Goal: Entertainment & Leisure: Consume media (video, audio)

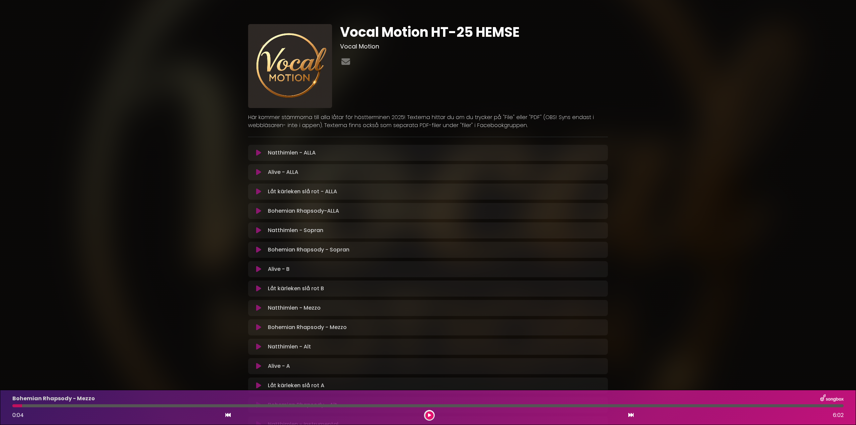
click at [431, 413] on button at bounding box center [429, 415] width 8 height 8
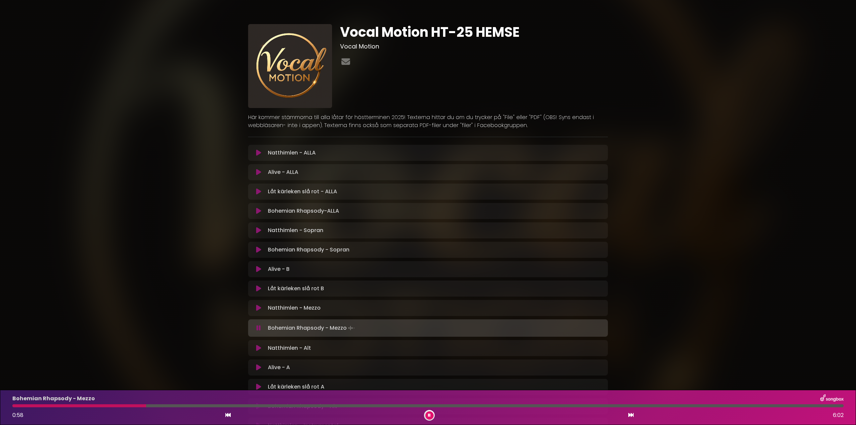
click at [258, 211] on icon at bounding box center [258, 211] width 5 height 7
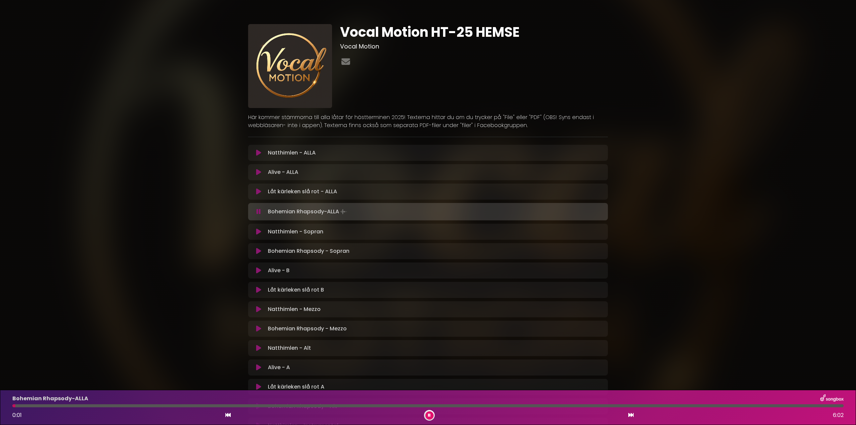
click at [446, 405] on div at bounding box center [427, 405] width 831 height 3
click at [449, 406] on div at bounding box center [427, 405] width 831 height 3
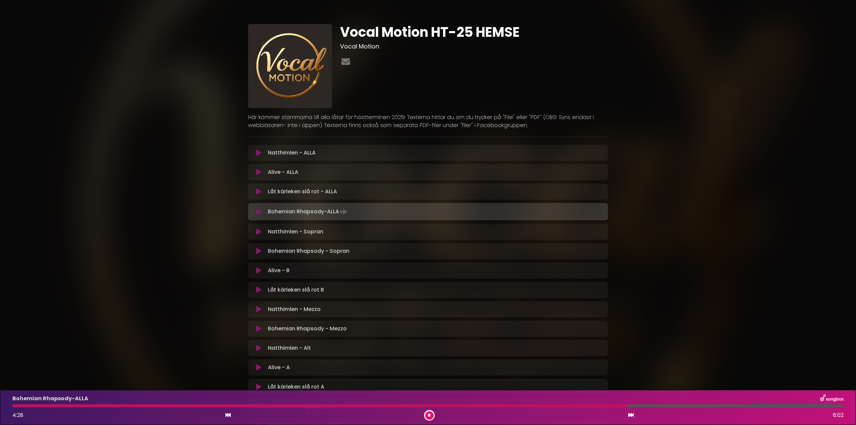
click at [257, 308] on icon at bounding box center [258, 309] width 5 height 7
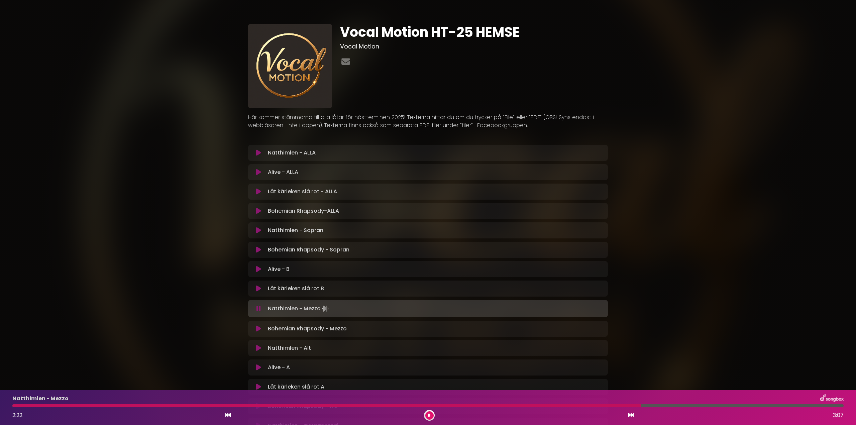
click at [586, 406] on div at bounding box center [326, 405] width 629 height 3
click at [566, 406] on div at bounding box center [301, 405] width 579 height 3
click at [551, 406] on div at bounding box center [290, 405] width 557 height 3
click at [551, 406] on div at bounding box center [308, 405] width 592 height 3
click at [560, 403] on div "Natthimlen - Mezzo 2:25 3:07" at bounding box center [427, 407] width 839 height 26
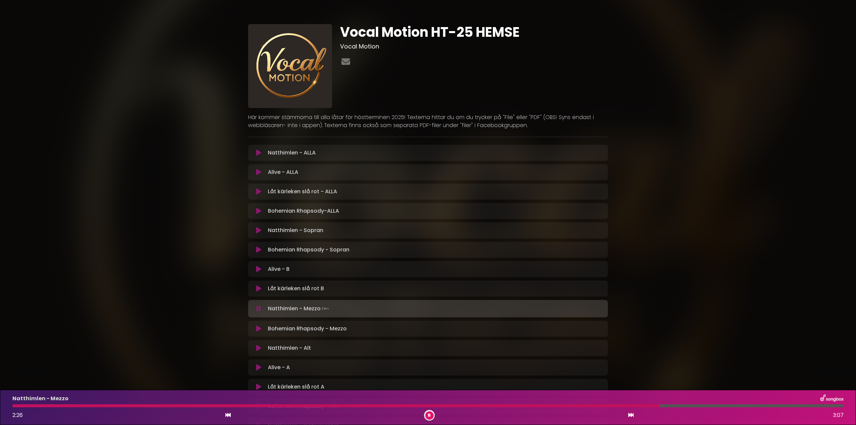
click at [560, 405] on div at bounding box center [335, 405] width 647 height 3
click at [554, 406] on div at bounding box center [289, 405] width 554 height 3
click at [599, 405] on div at bounding box center [305, 405] width 587 height 3
click at [743, 405] on div at bounding box center [377, 405] width 730 height 3
click at [733, 409] on div "Natthimlen - Mezzo 2:45 3:07" at bounding box center [427, 407] width 839 height 26
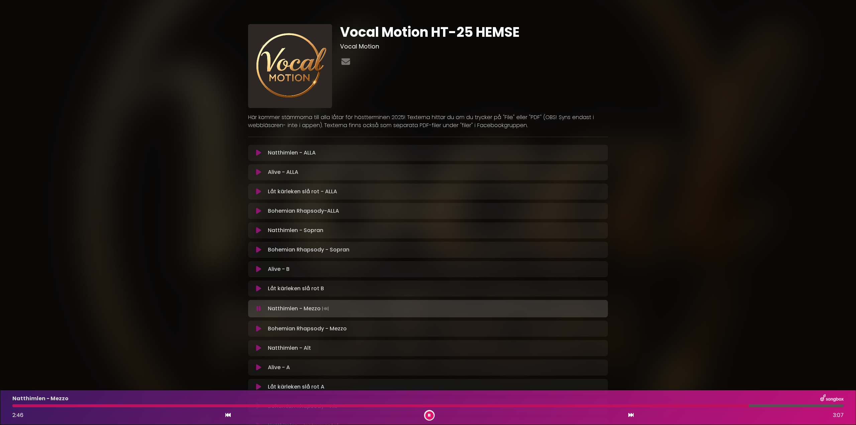
click at [732, 406] on div at bounding box center [380, 405] width 736 height 3
click at [720, 405] on div at bounding box center [374, 405] width 724 height 3
click at [713, 406] on div at bounding box center [368, 405] width 712 height 3
click at [679, 406] on div at bounding box center [345, 405] width 667 height 3
click at [430, 414] on icon at bounding box center [429, 415] width 3 height 4
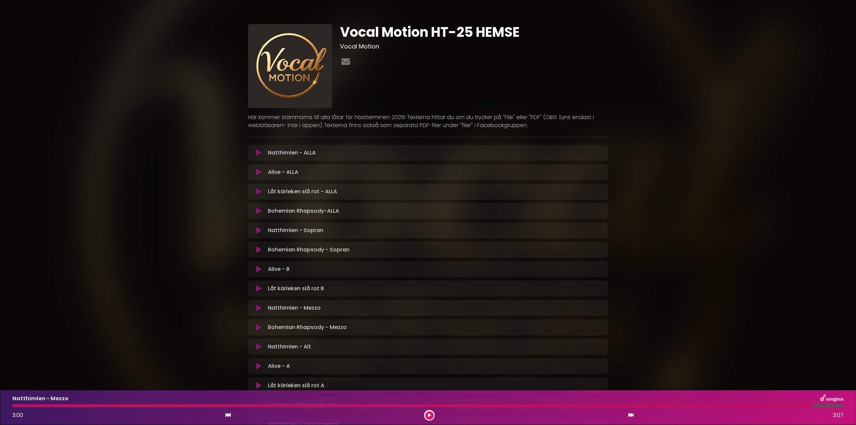
click at [255, 152] on button at bounding box center [258, 152] width 13 height 7
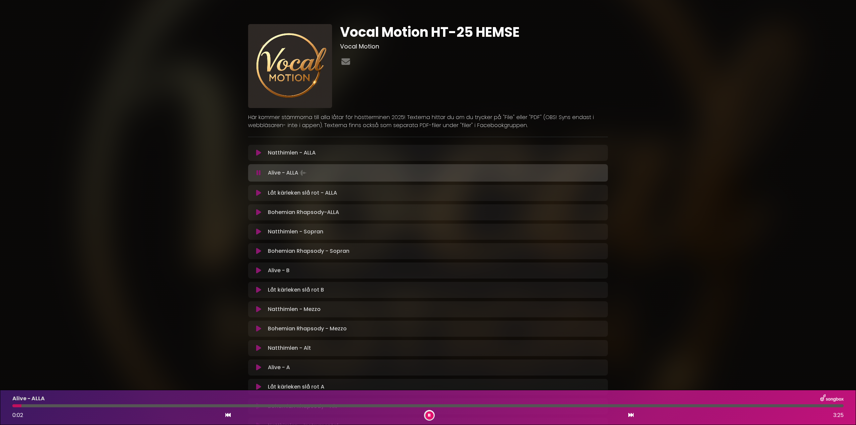
click at [255, 366] on button at bounding box center [258, 367] width 13 height 7
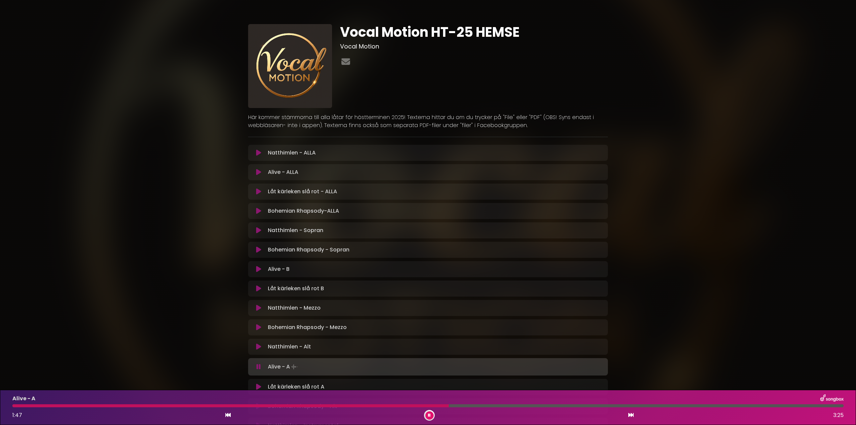
click at [431, 416] on button at bounding box center [429, 415] width 8 height 8
